Goal: Information Seeking & Learning: Check status

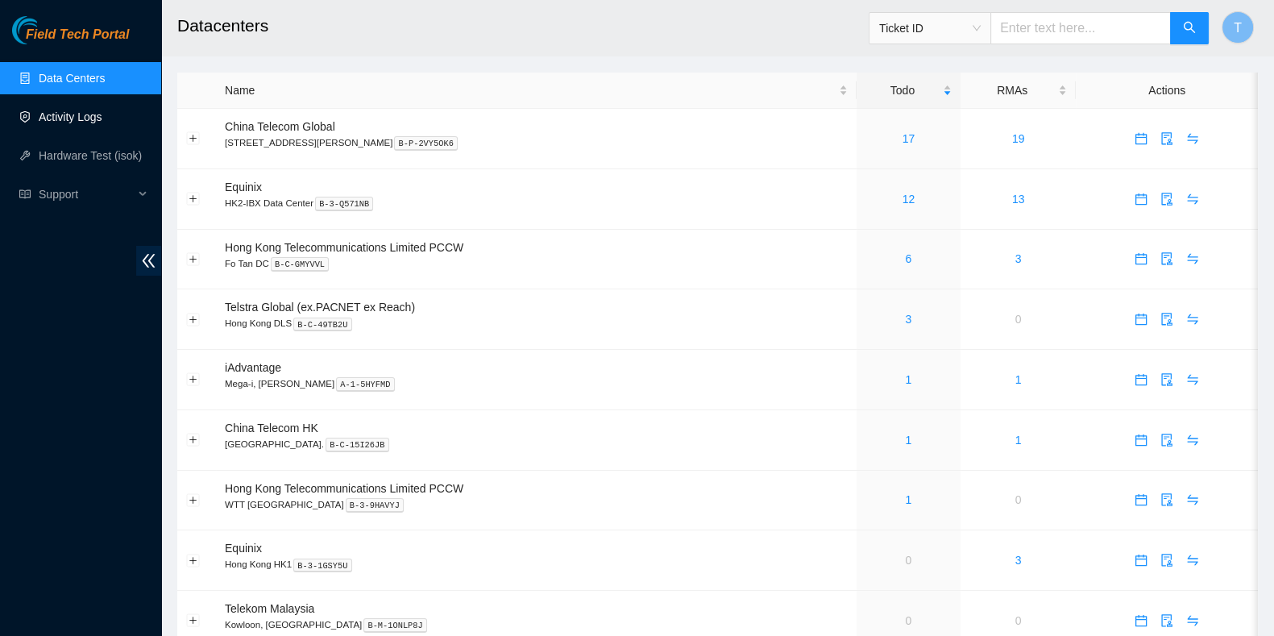
click at [102, 118] on link "Activity Logs" at bounding box center [71, 116] width 64 height 13
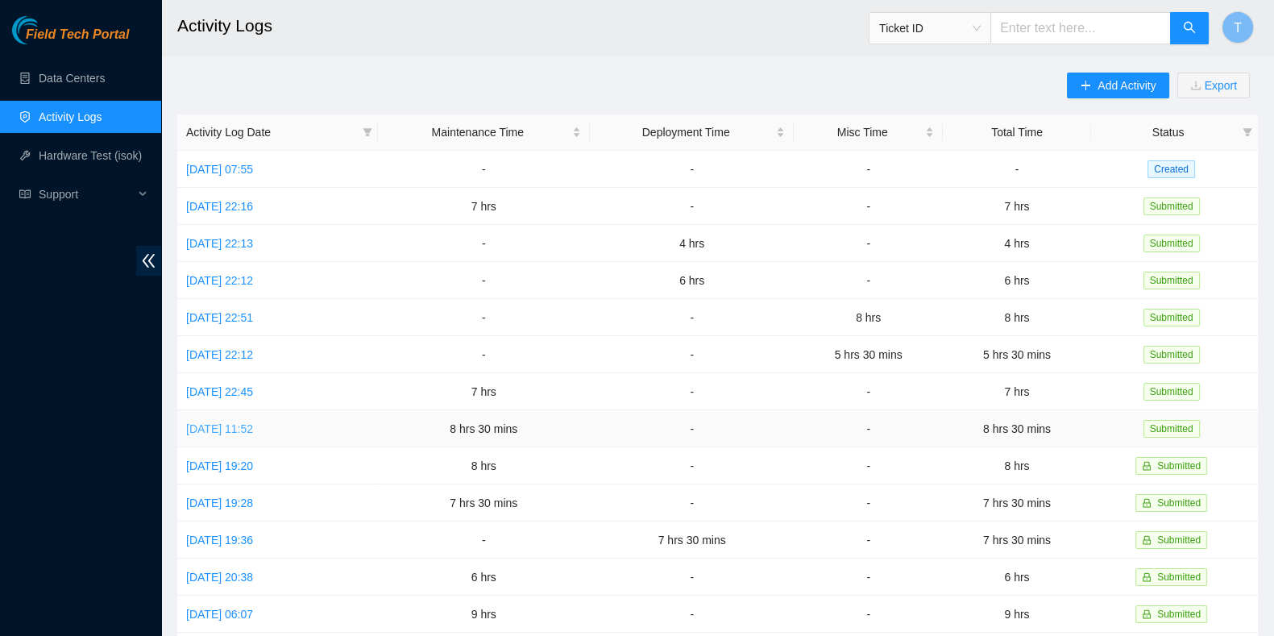
click at [253, 422] on link "[DATE] 11:52" at bounding box center [219, 428] width 67 height 13
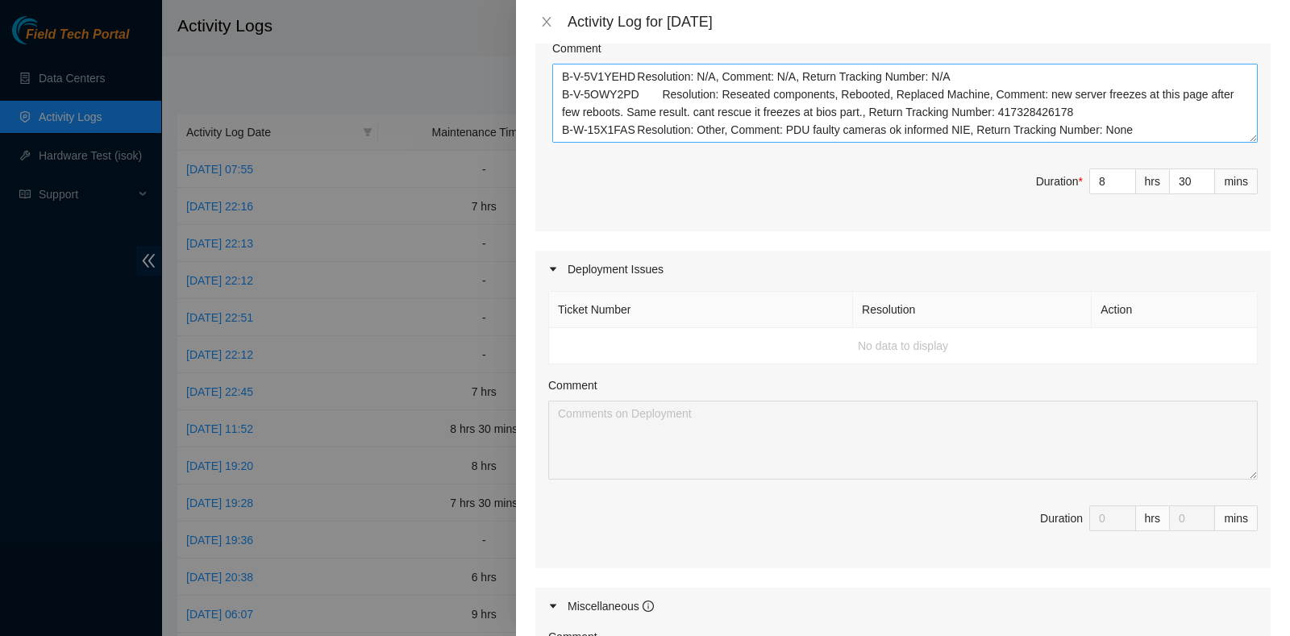
scroll to position [704, 0]
click at [545, 16] on icon "close" at bounding box center [546, 21] width 13 height 13
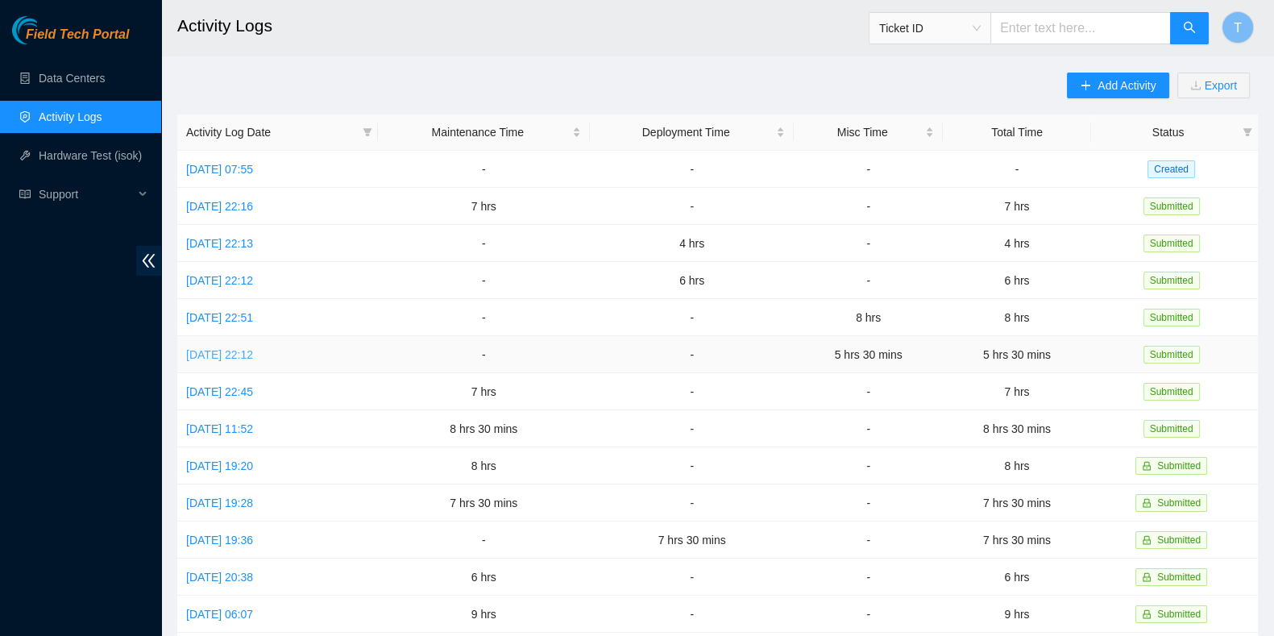
click at [246, 355] on link "[DATE] 22:12" at bounding box center [219, 354] width 67 height 13
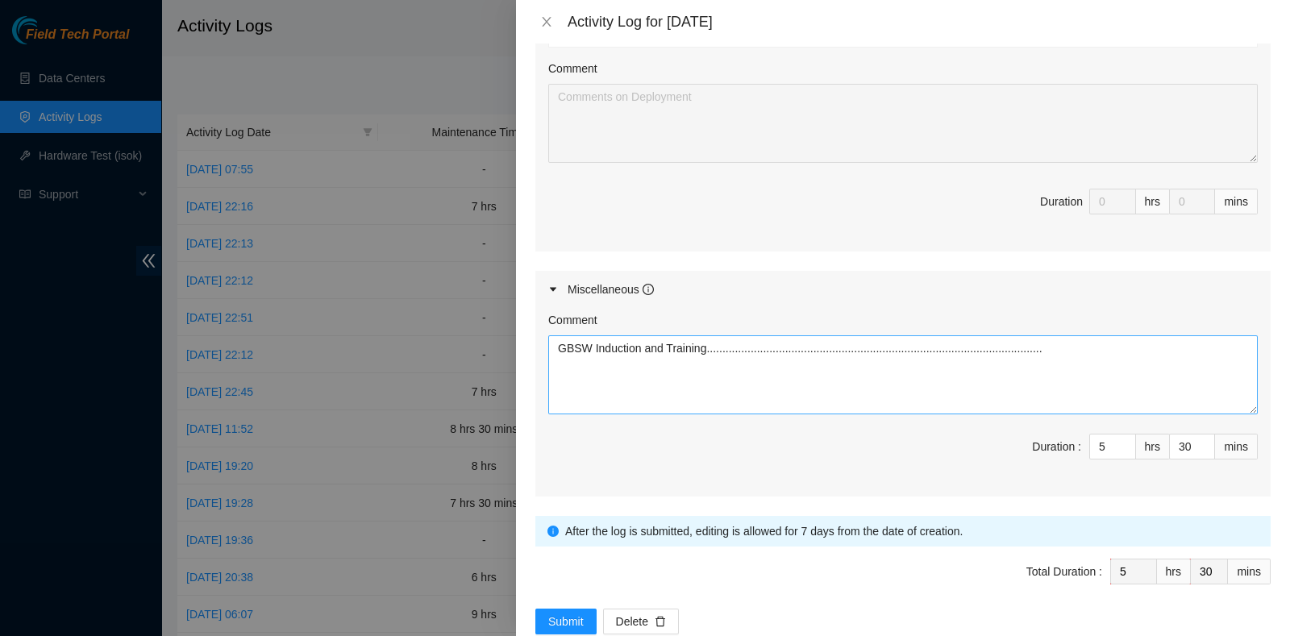
scroll to position [692, 0]
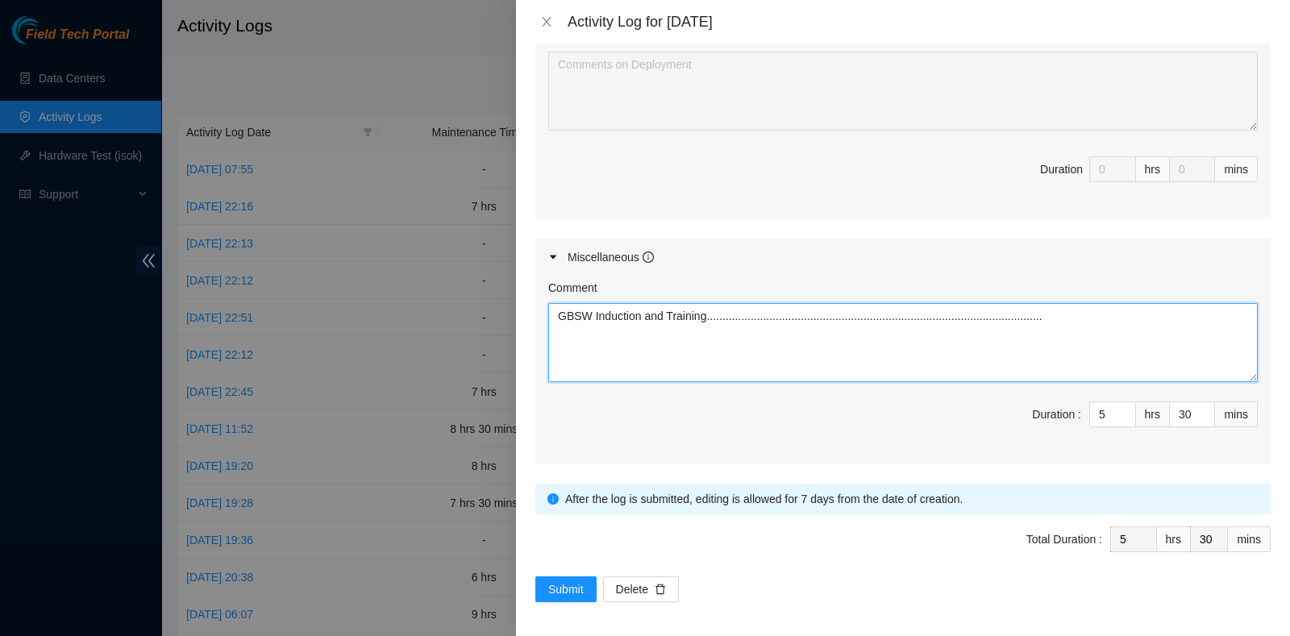
drag, startPoint x: 1116, startPoint y: 343, endPoint x: 144, endPoint y: 328, distance: 972.2
click at [144, 328] on div "Activity Log for [DATE] Note: This activity log is for informational purposes o…" at bounding box center [645, 318] width 1290 height 636
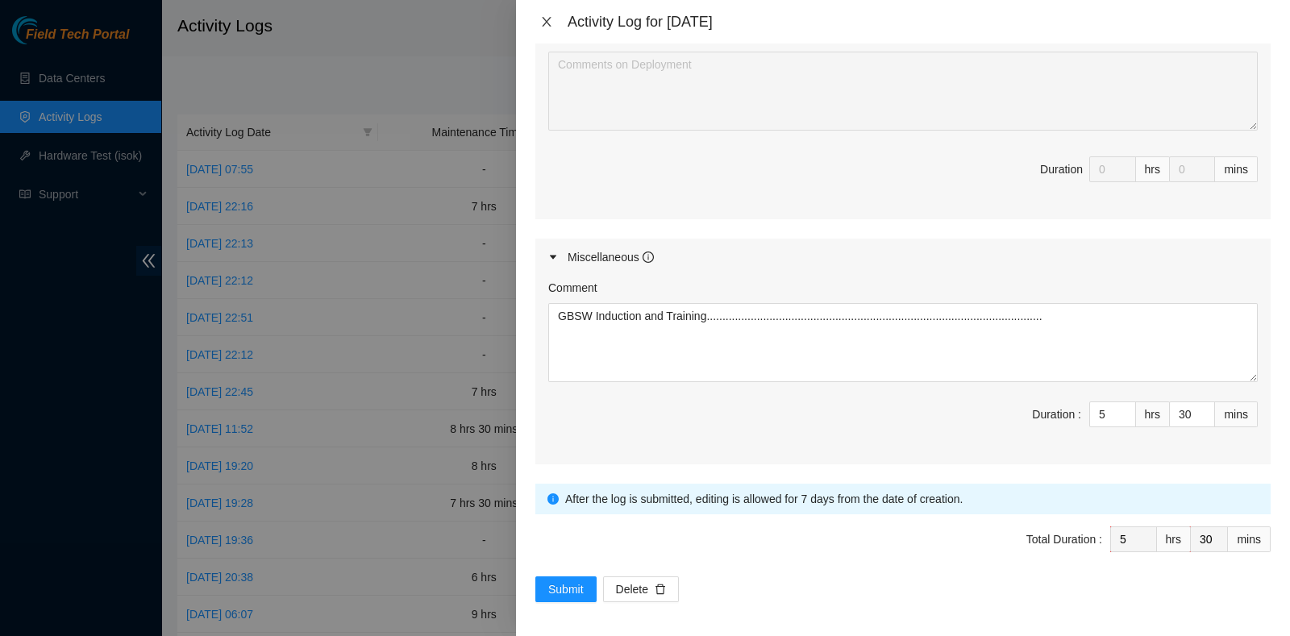
click at [544, 21] on icon "close" at bounding box center [546, 21] width 13 height 13
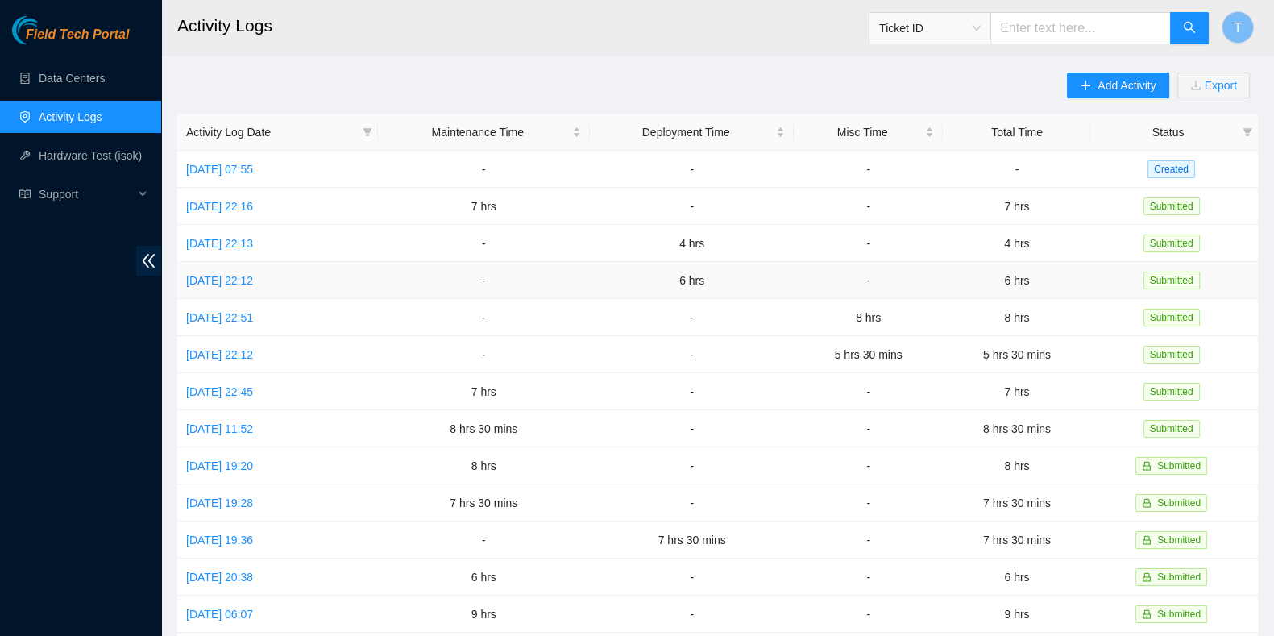
click at [242, 289] on td "[DATE] 22:12" at bounding box center [277, 280] width 201 height 37
click at [243, 280] on link "[DATE] 22:12" at bounding box center [219, 280] width 67 height 13
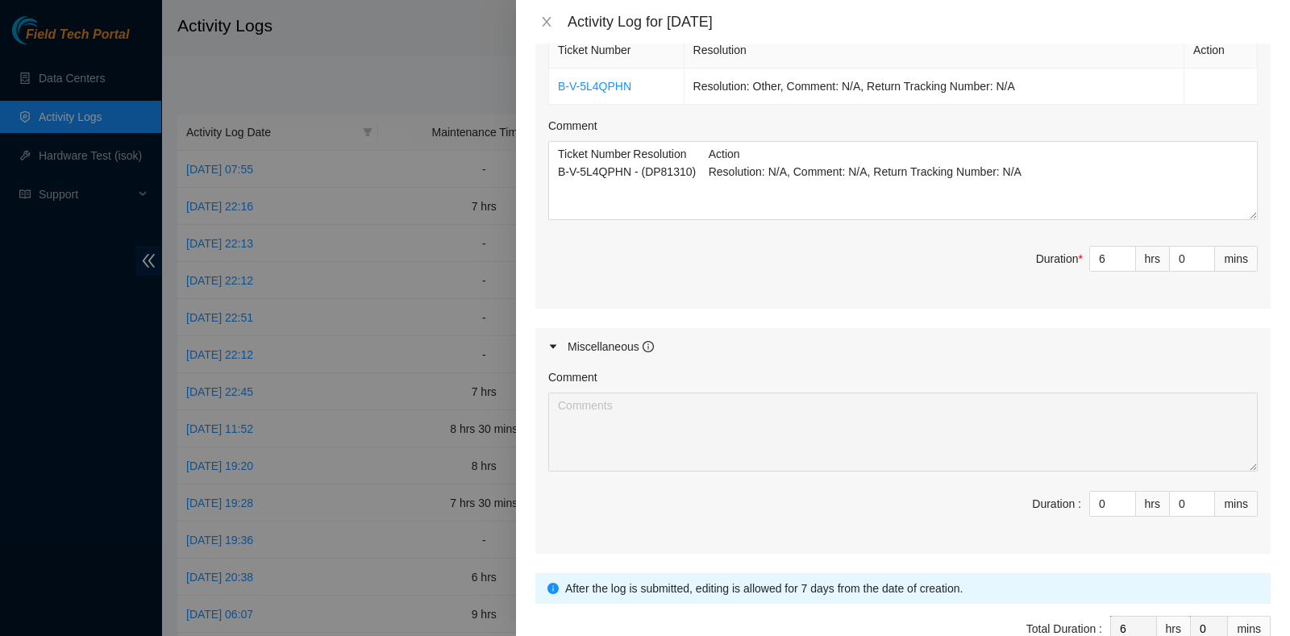
scroll to position [604, 0]
drag, startPoint x: 1052, startPoint y: 179, endPoint x: 146, endPoint y: 155, distance: 906.4
click at [146, 155] on div "Activity Log for [DATE] Note: This activity log is for informational purposes o…" at bounding box center [645, 318] width 1290 height 636
click at [543, 15] on button "Close" at bounding box center [546, 22] width 23 height 15
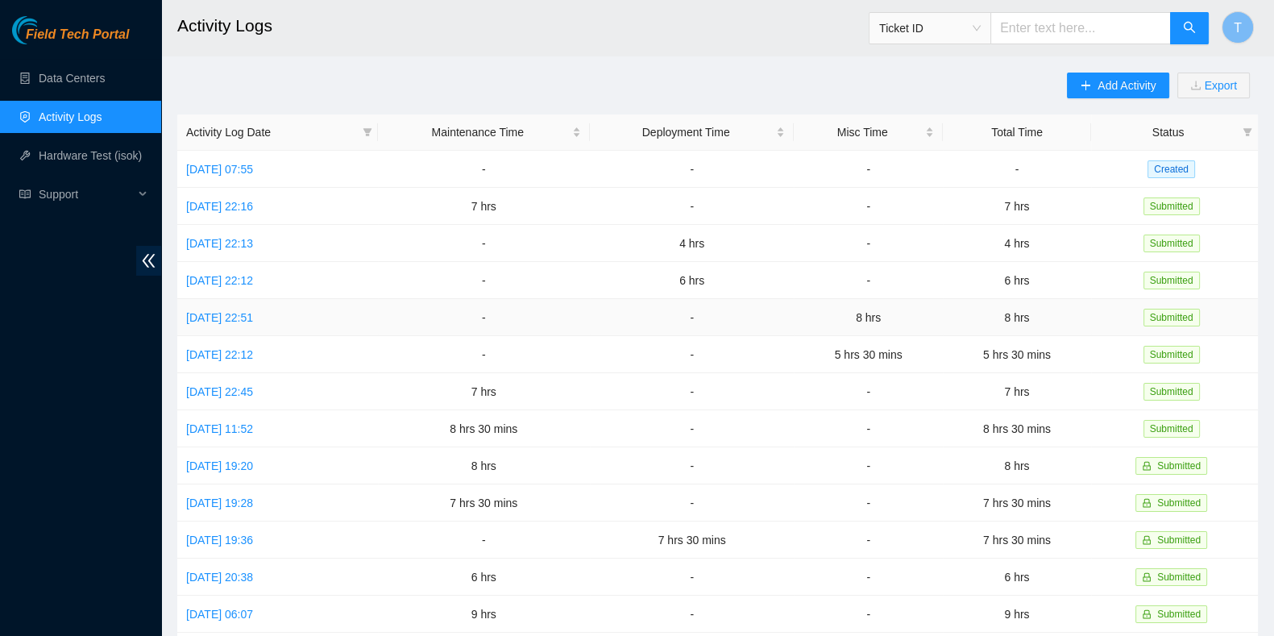
click at [253, 306] on td "[DATE] 22:51" at bounding box center [277, 317] width 201 height 37
click at [253, 311] on link "[DATE] 22:51" at bounding box center [219, 317] width 67 height 13
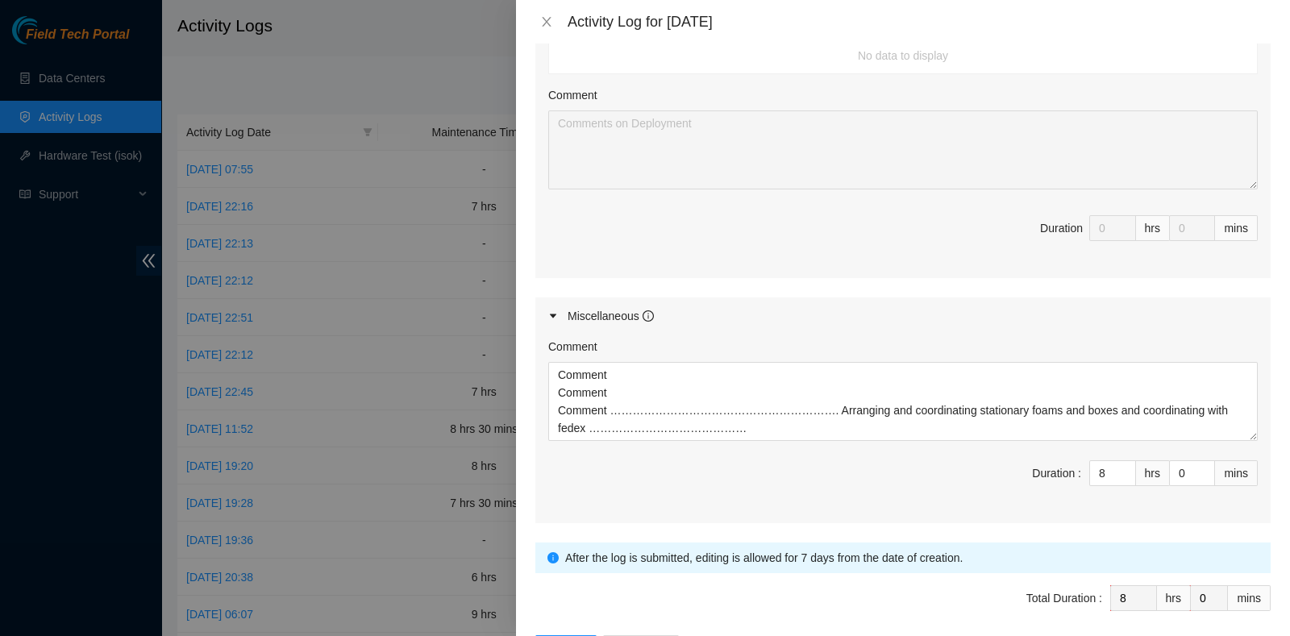
scroll to position [705, 0]
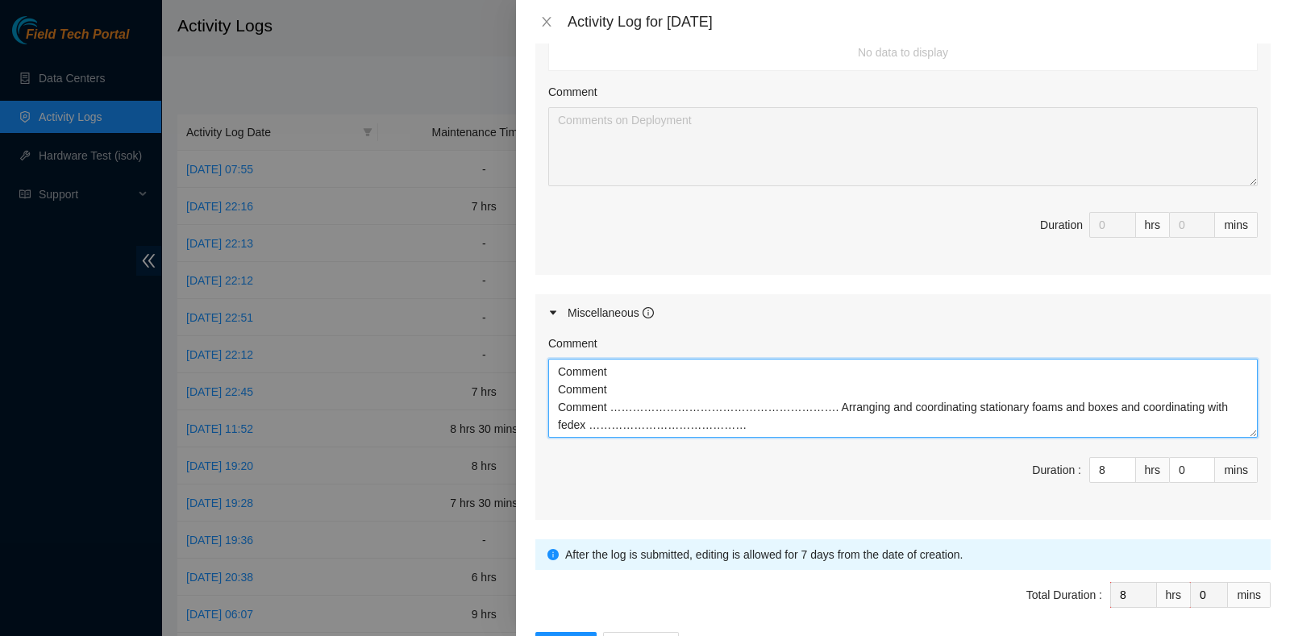
drag, startPoint x: 907, startPoint y: 430, endPoint x: 362, endPoint y: 393, distance: 546.2
click at [362, 393] on div "Activity Log for [DATE] Note: This activity log is for informational purposes o…" at bounding box center [645, 318] width 1290 height 636
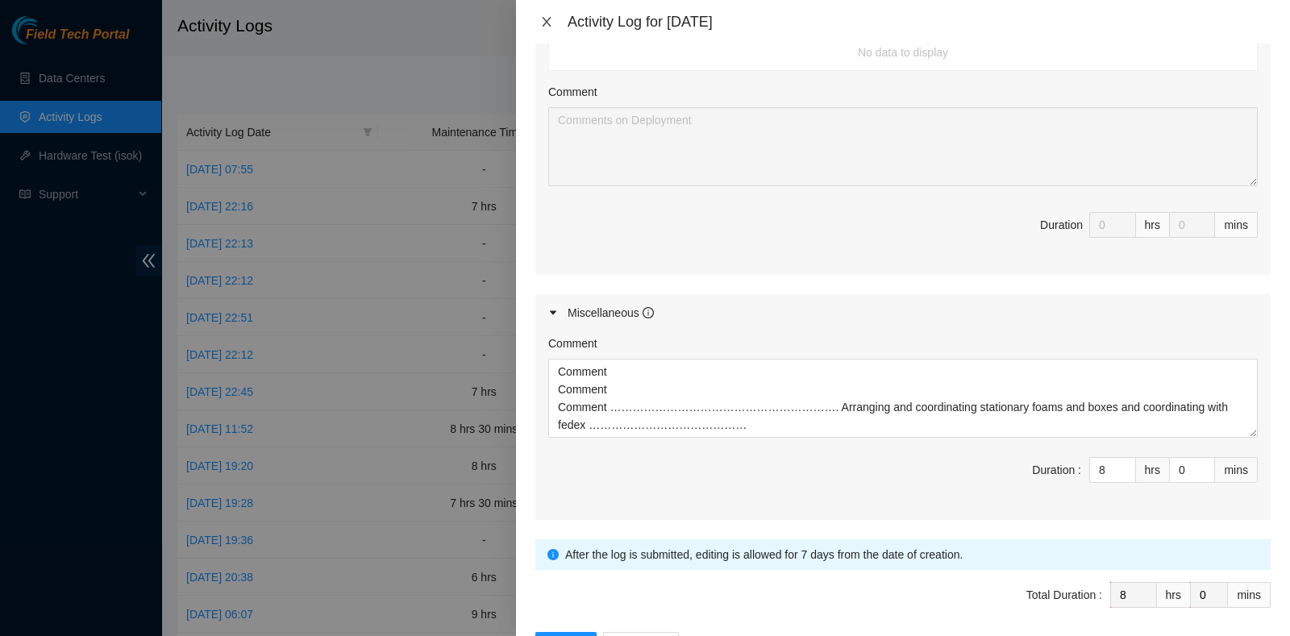
click at [550, 16] on icon "close" at bounding box center [546, 21] width 13 height 13
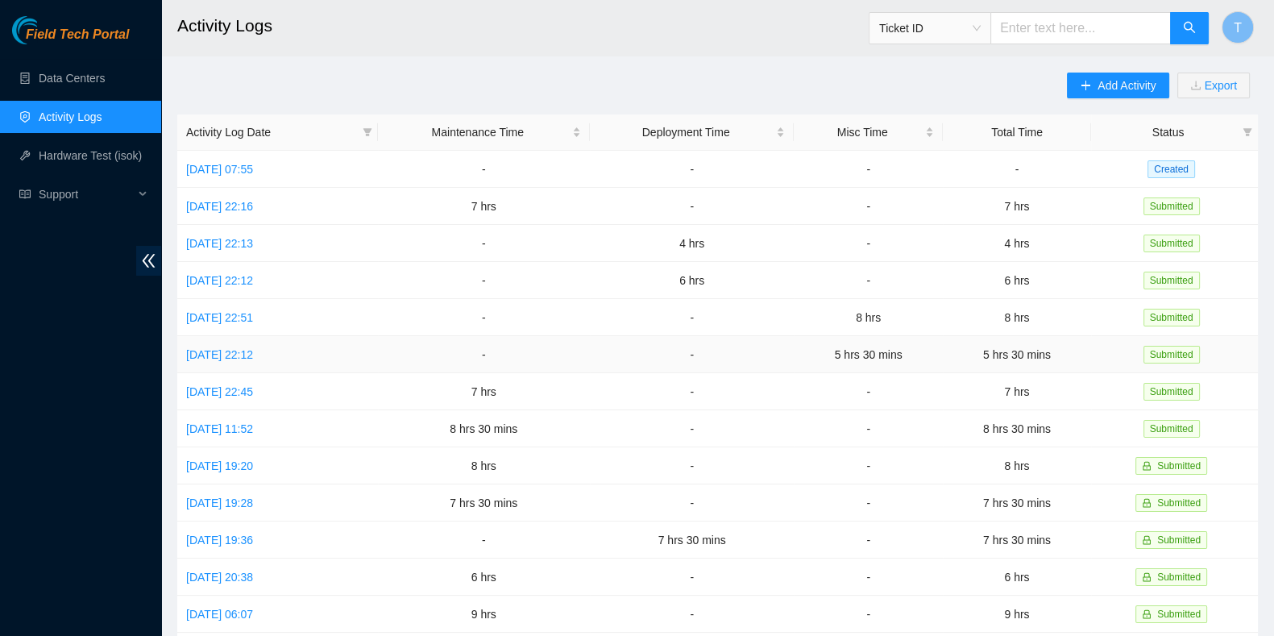
click at [231, 360] on td "[DATE] 22:12" at bounding box center [277, 354] width 201 height 37
click at [231, 357] on link "[DATE] 22:12" at bounding box center [219, 354] width 67 height 13
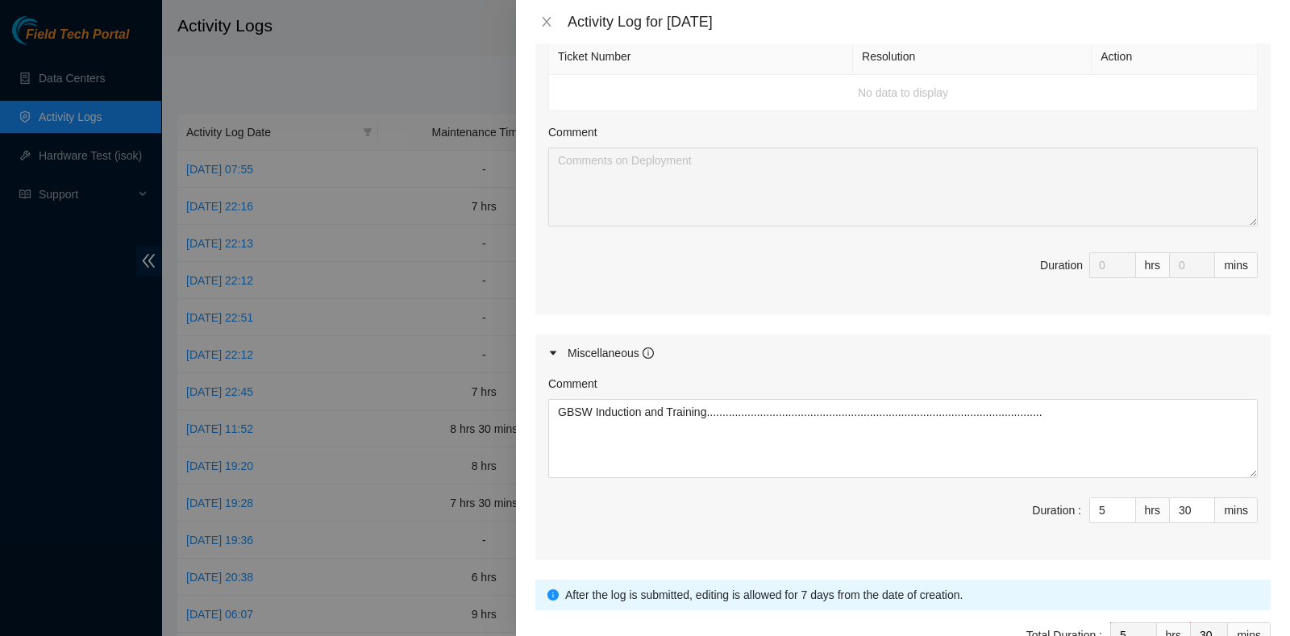
scroll to position [605, 0]
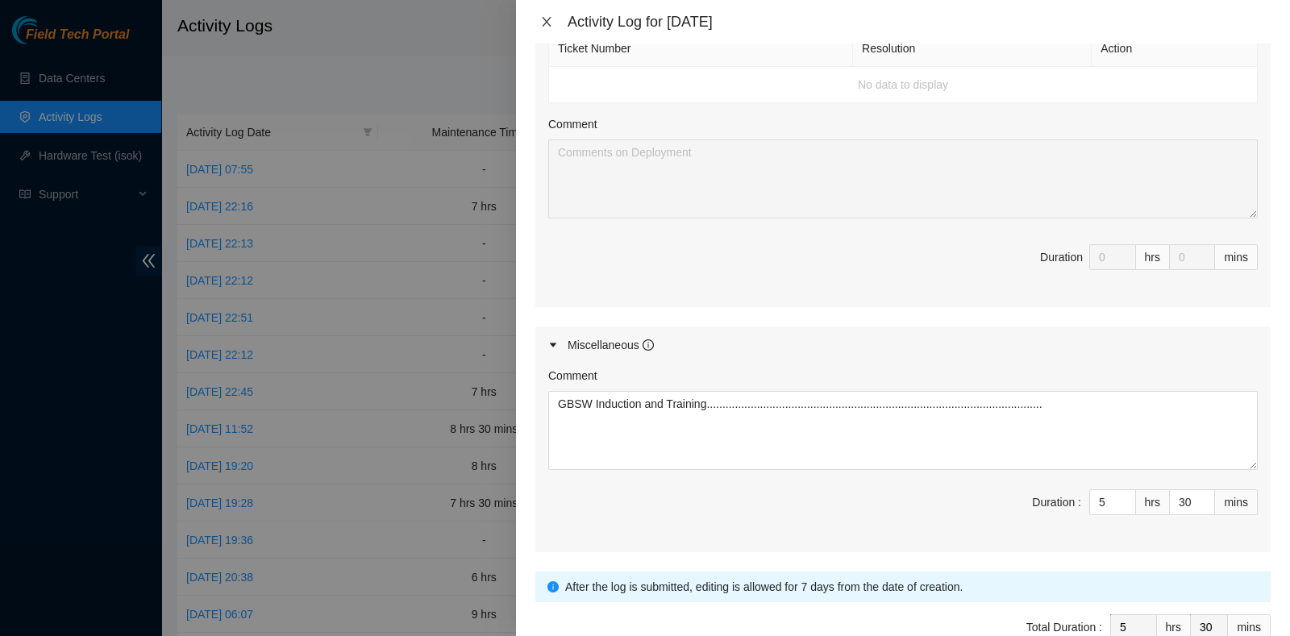
click at [546, 15] on button "Close" at bounding box center [546, 22] width 23 height 15
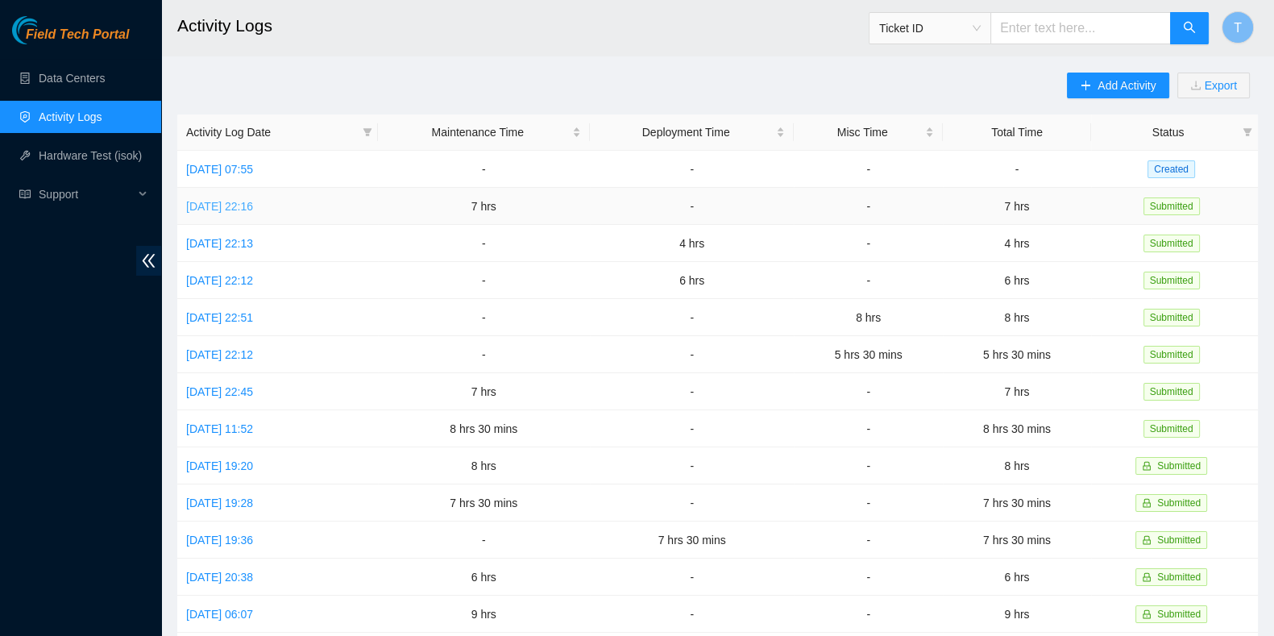
click at [238, 200] on link "[DATE] 22:16" at bounding box center [219, 206] width 67 height 13
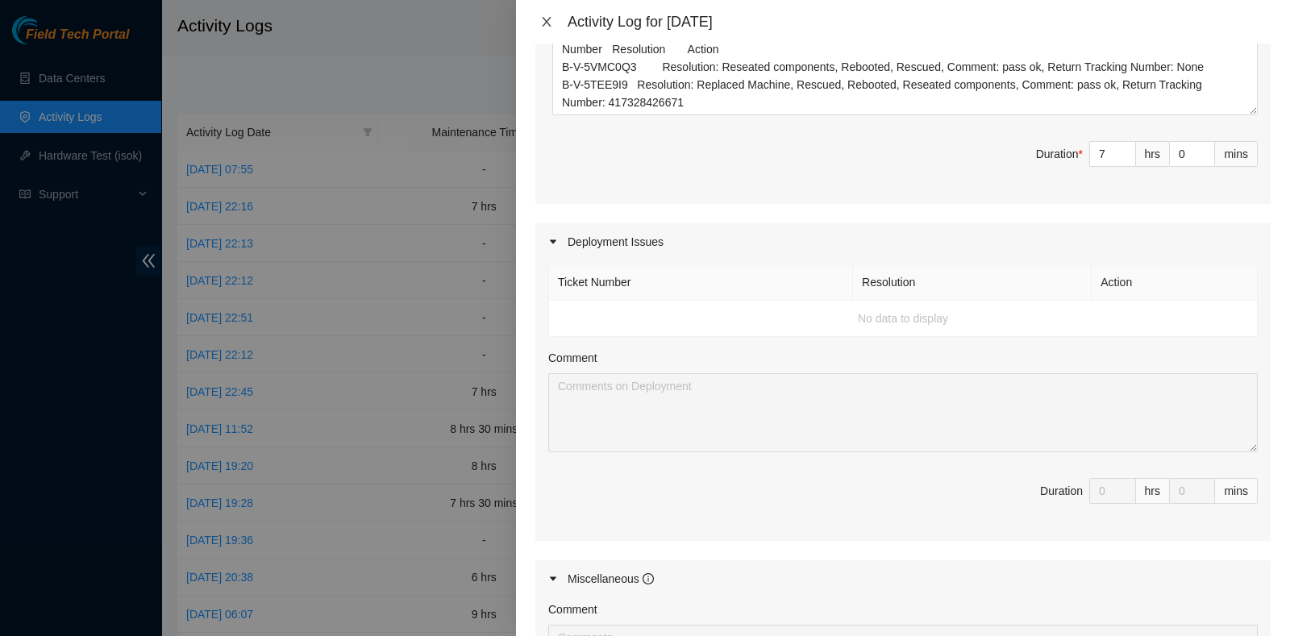
click at [546, 26] on icon "close" at bounding box center [546, 21] width 13 height 13
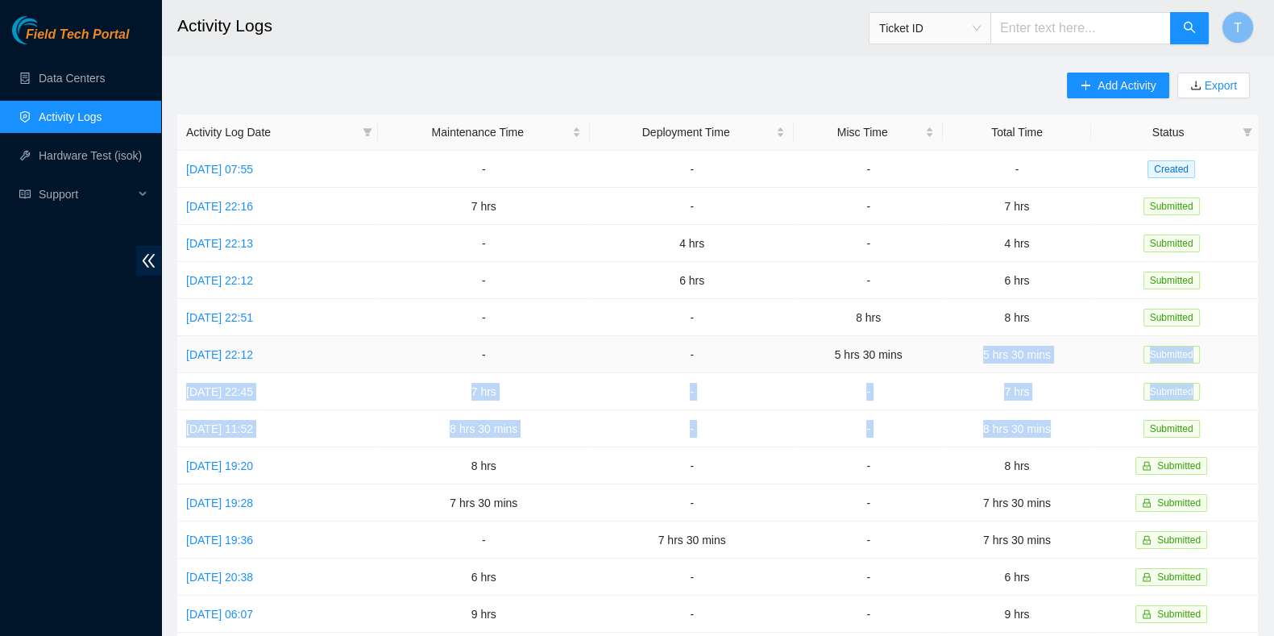
drag, startPoint x: 1039, startPoint y: 422, endPoint x: 987, endPoint y: 357, distance: 82.6
click at [987, 357] on tbody "[DATE] 07:55 - - - - Created [DATE] 22:16 7 hrs - - 7 hrs Submitted [DATE] 22:1…" at bounding box center [717, 522] width 1081 height 742
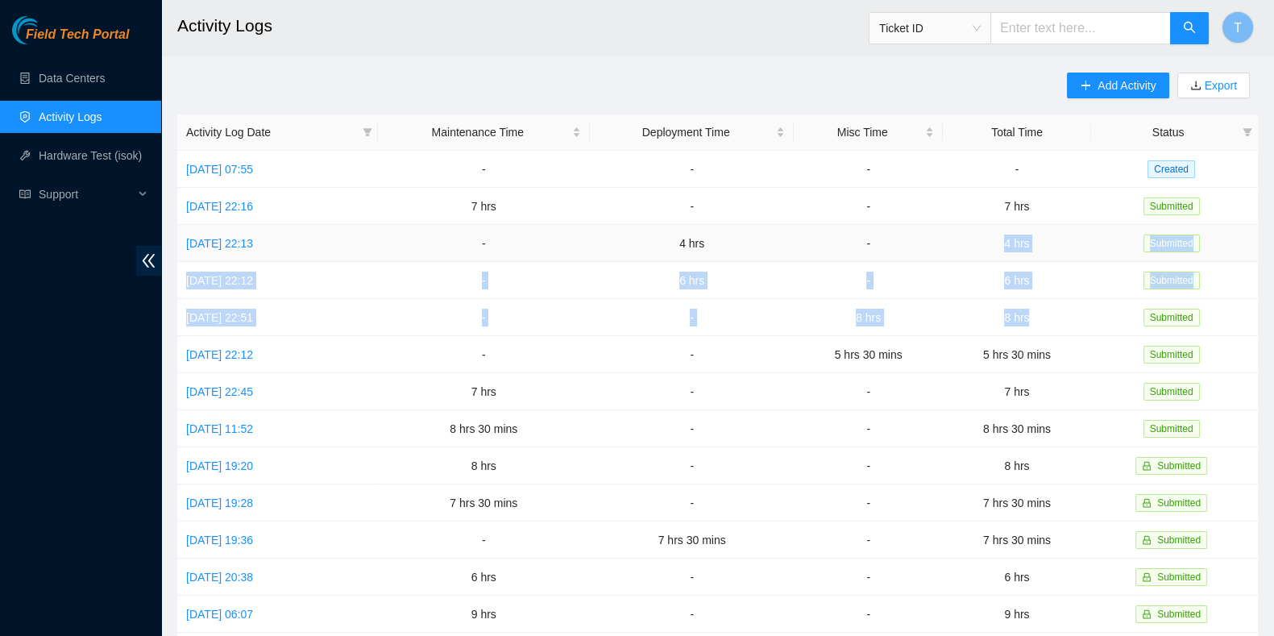
drag, startPoint x: 1052, startPoint y: 313, endPoint x: 1012, endPoint y: 256, distance: 70.0
click at [1012, 256] on tbody "[DATE] 07:55 - - - - Created [DATE] 22:16 7 hrs - - 7 hrs Submitted [DATE] 22:1…" at bounding box center [717, 522] width 1081 height 742
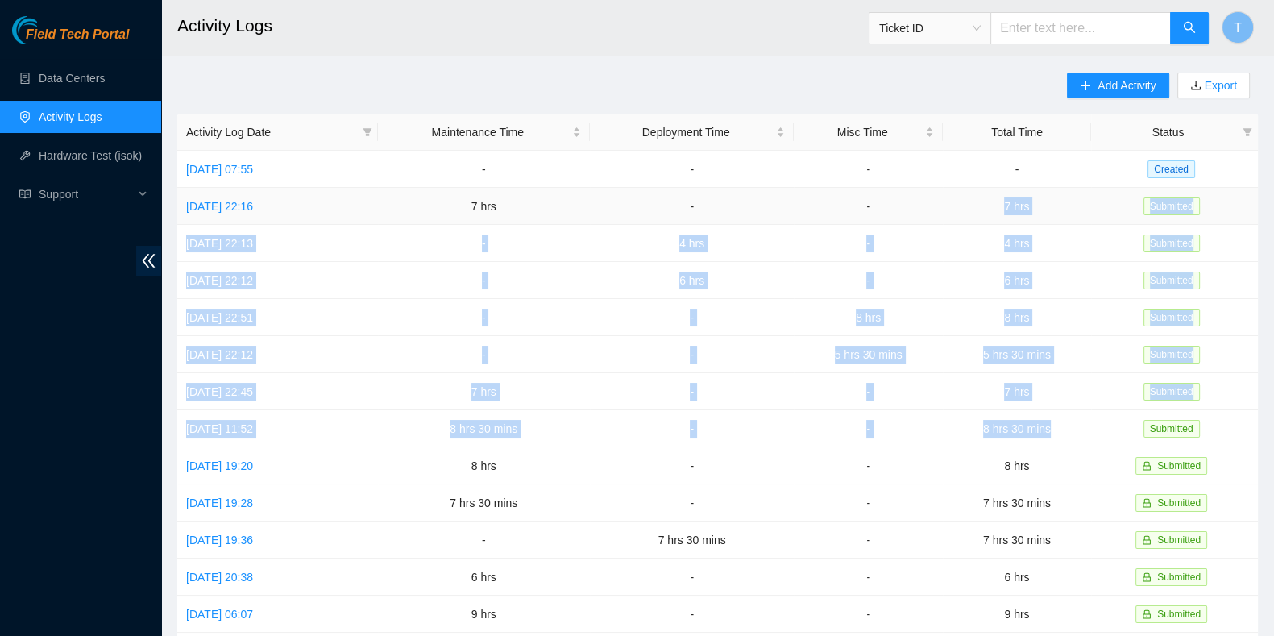
drag, startPoint x: 1060, startPoint y: 422, endPoint x: 951, endPoint y: 209, distance: 239.0
click at [951, 209] on tbody "[DATE] 07:55 - - - - Created [DATE] 22:16 7 hrs - - 7 hrs Submitted [DATE] 22:1…" at bounding box center [717, 522] width 1081 height 742
click at [1233, 32] on button "T" at bounding box center [1238, 27] width 32 height 32
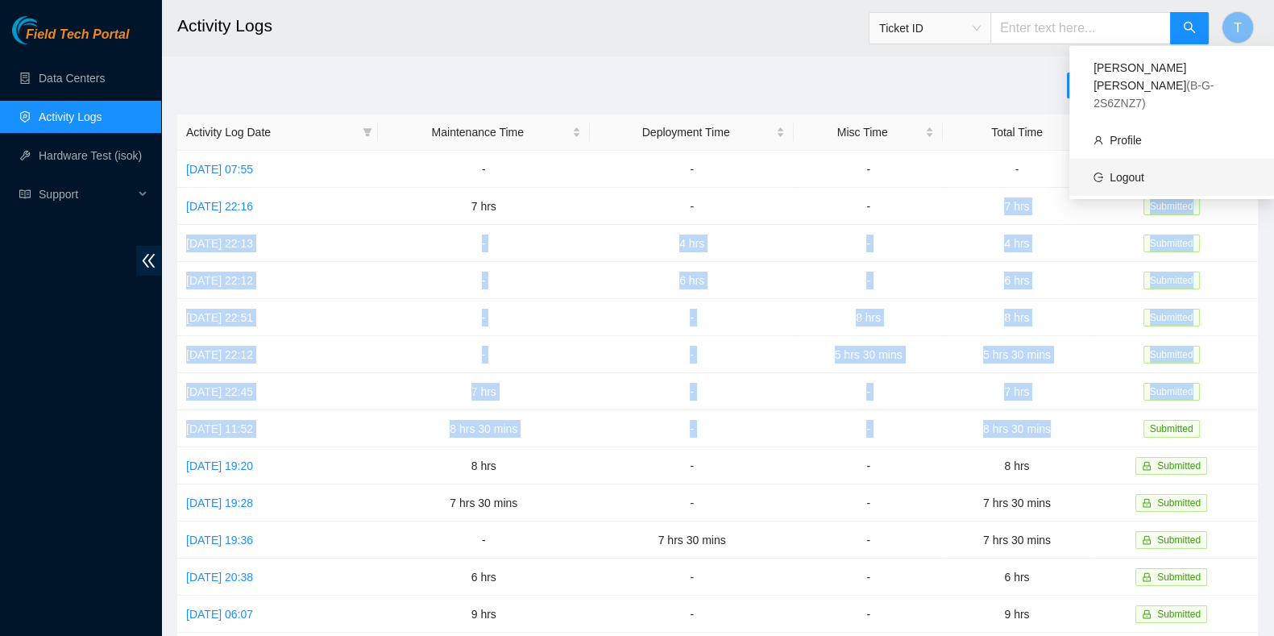
click at [1141, 171] on link "Logout" at bounding box center [1127, 177] width 35 height 13
